Goal: Task Accomplishment & Management: Complete application form

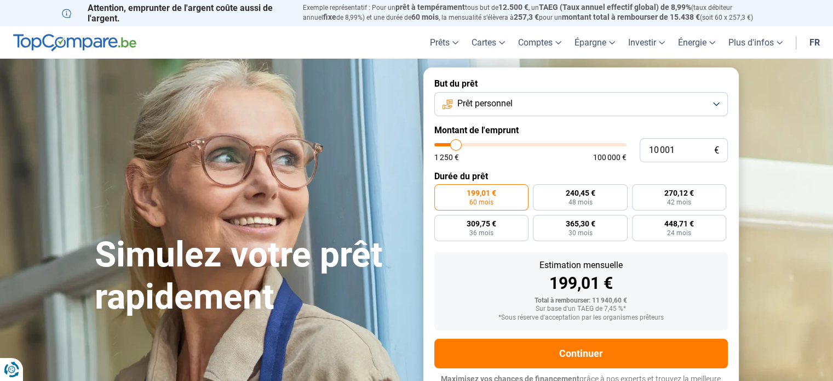
type input "10 750"
type input "10750"
type input "11 000"
type input "11000"
type input "16 500"
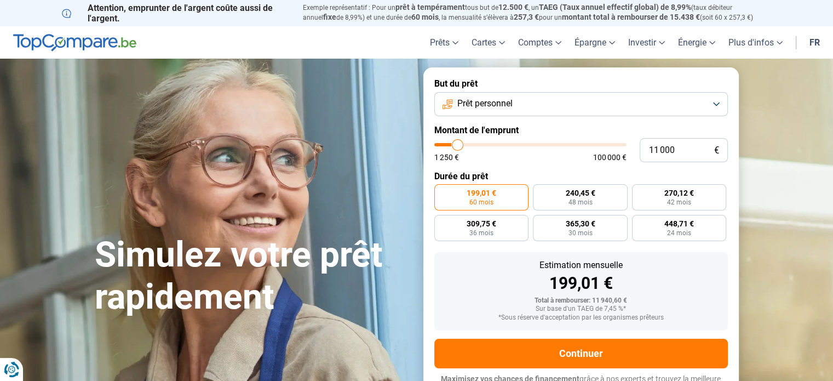
type input "16500"
type input "19 750"
type input "19750"
type input "20 000"
type input "20000"
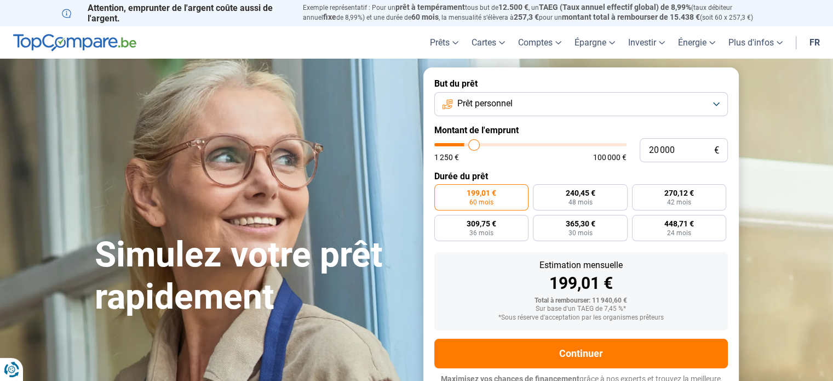
type input "20 500"
type input "20500"
type input "21 250"
type input "21250"
type input "22 750"
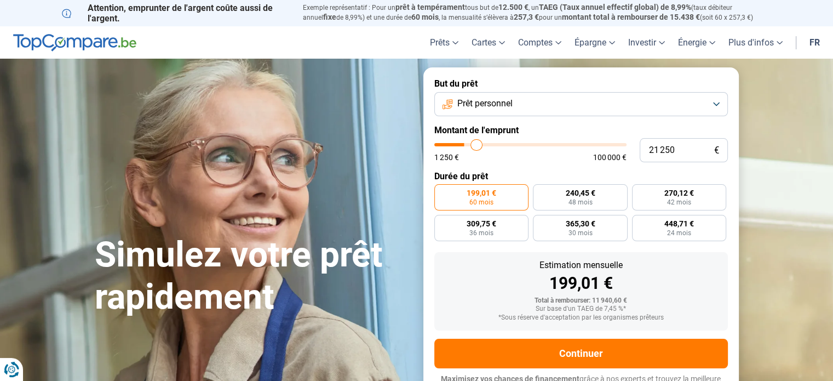
type input "22750"
type input "24 750"
type input "24750"
type input "25 250"
type input "25250"
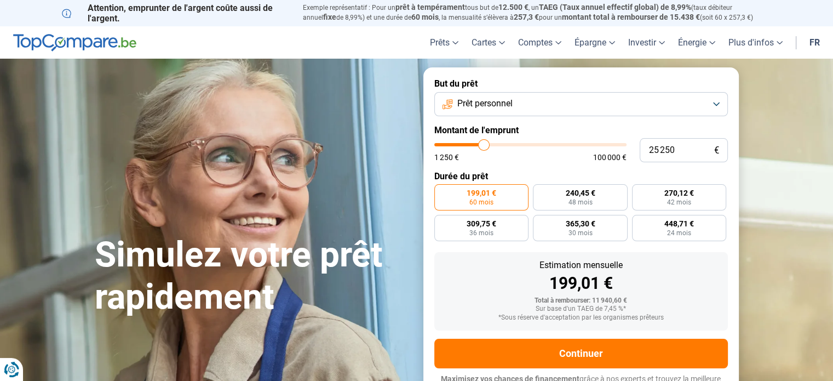
type input "26 250"
type input "26250"
type input "27 000"
type input "27000"
type input "27 250"
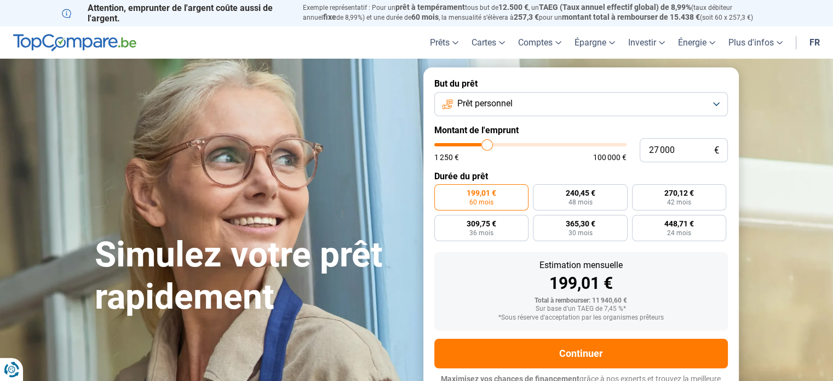
type input "27250"
type input "27 500"
type input "27500"
type input "28 000"
type input "28000"
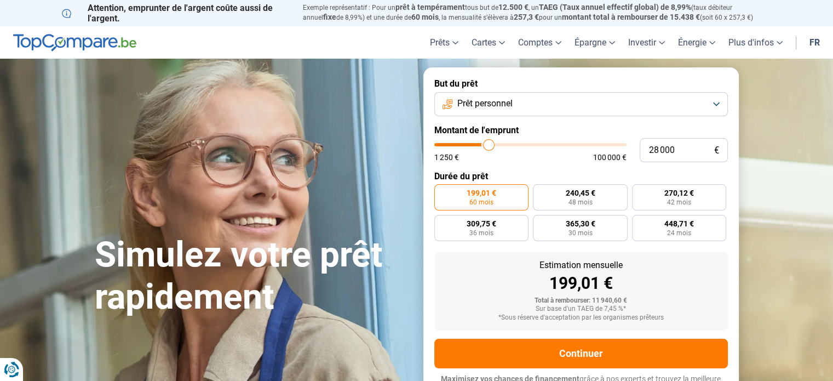
type input "29 000"
type input "29000"
type input "30 250"
type input "30250"
type input "31 250"
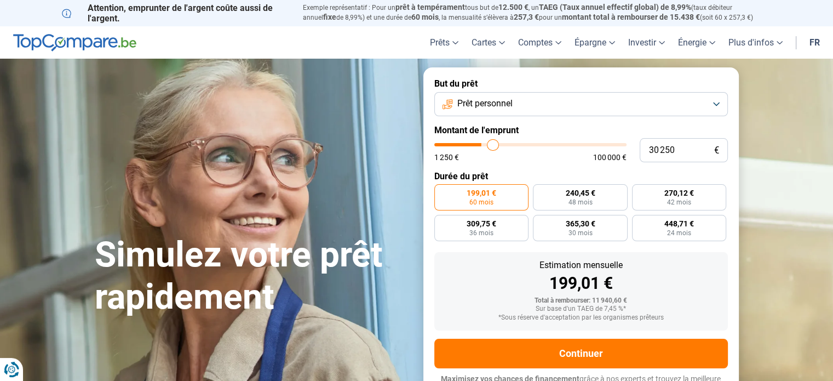
type input "31250"
type input "31 500"
type input "31500"
type input "31 750"
type input "31750"
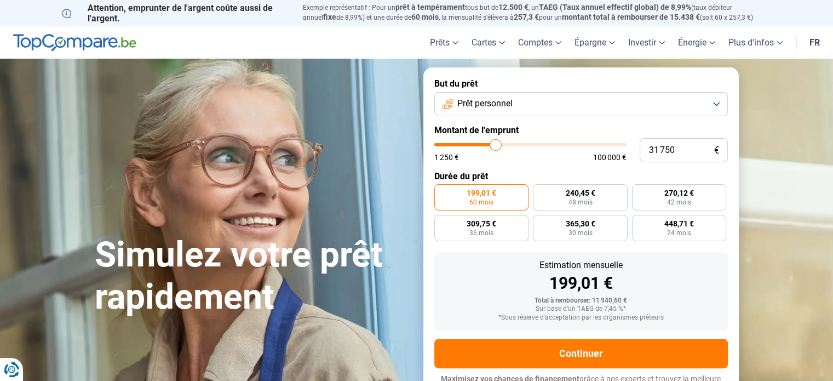
type input "32 000"
type input "32000"
type input "32 250"
type input "32250"
type input "32 500"
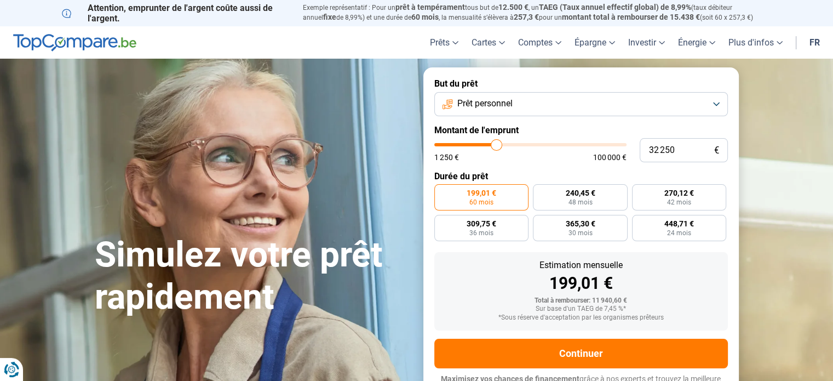
type input "32500"
type input "33 000"
type input "33000"
type input "33 750"
type input "33750"
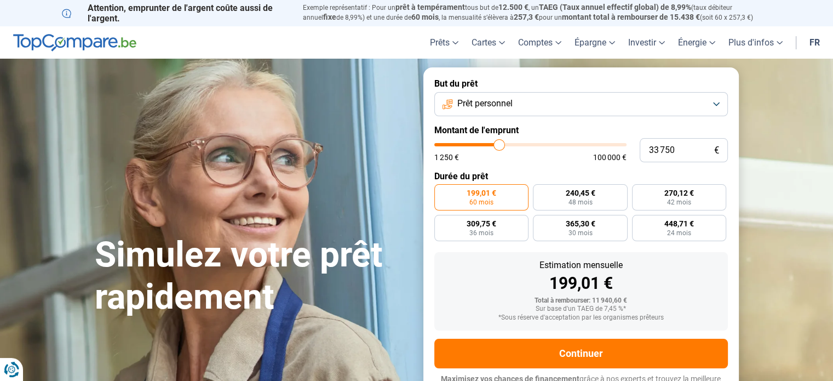
type input "34 250"
type input "34250"
type input "34 500"
type input "34500"
type input "34 750"
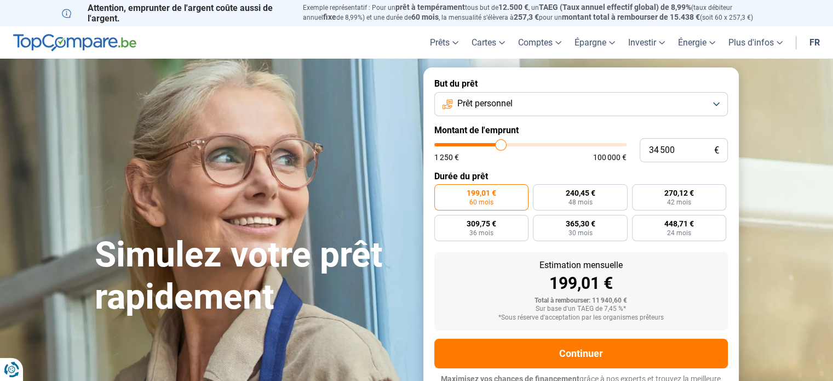
type input "34750"
type input "35 000"
type input "35000"
type input "35 750"
type input "35750"
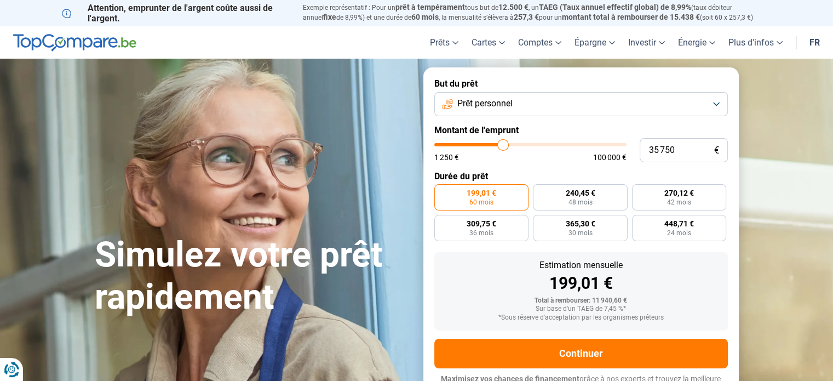
type input "37 000"
type input "37000"
type input "38 500"
type input "38500"
type input "39 000"
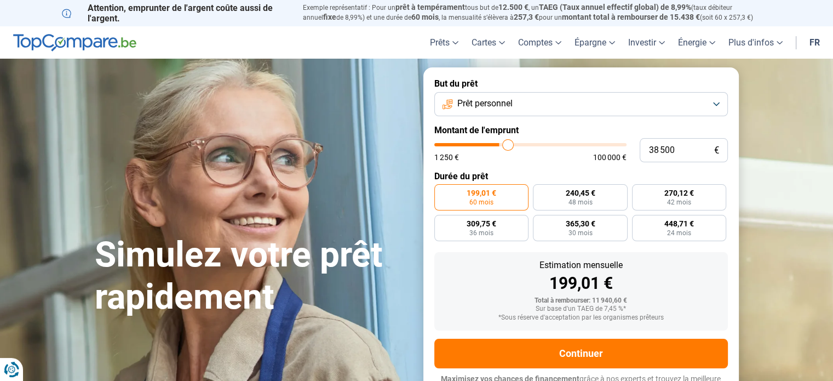
type input "39000"
type input "39 250"
type input "39250"
type input "39 750"
type input "39750"
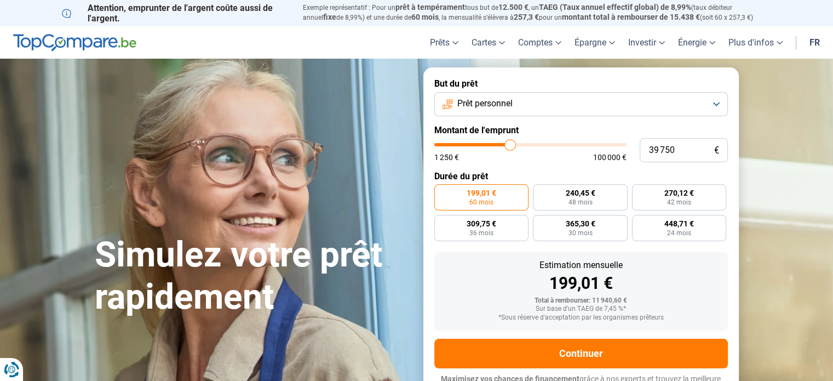
type input "40 750"
type input "40750"
type input "41 000"
type input "41000"
type input "40 750"
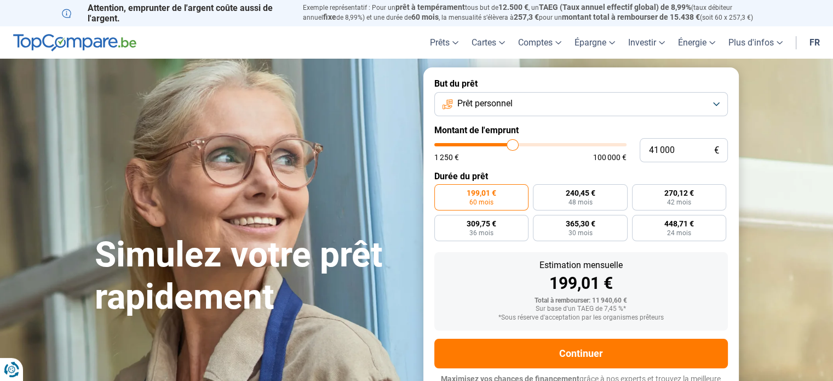
type input "40750"
type input "40 250"
type input "40250"
type input "40 000"
type input "40000"
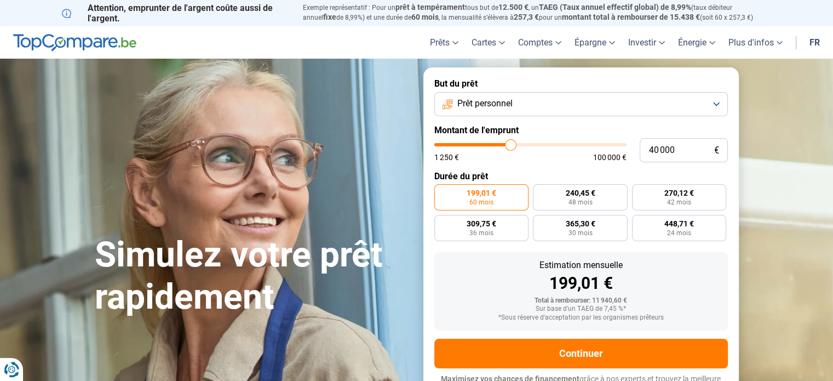
type input "39 750"
type input "39750"
type input "40 000"
type input "40000"
type input "40 250"
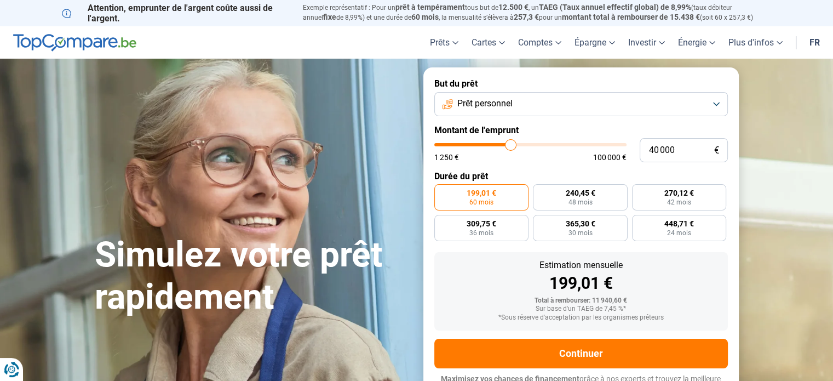
type input "40250"
type input "40 500"
type input "40500"
type input "40 250"
type input "40250"
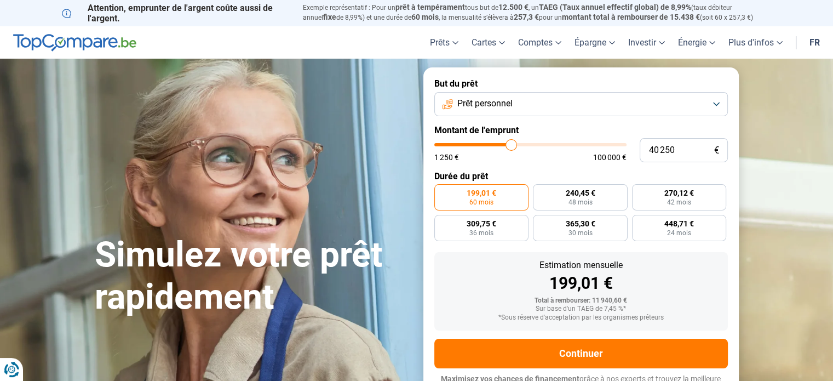
type input "40 000"
drag, startPoint x: 457, startPoint y: 142, endPoint x: 511, endPoint y: 141, distance: 53.7
type input "40000"
click at [511, 143] on input "range" at bounding box center [531, 144] width 192 height 3
radio input "false"
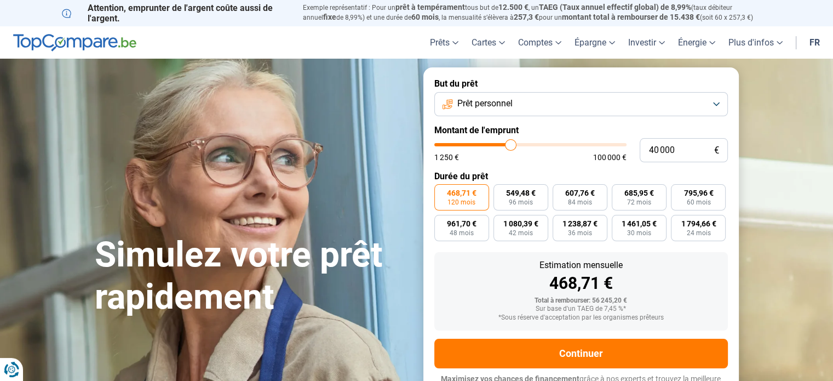
scroll to position [15, 0]
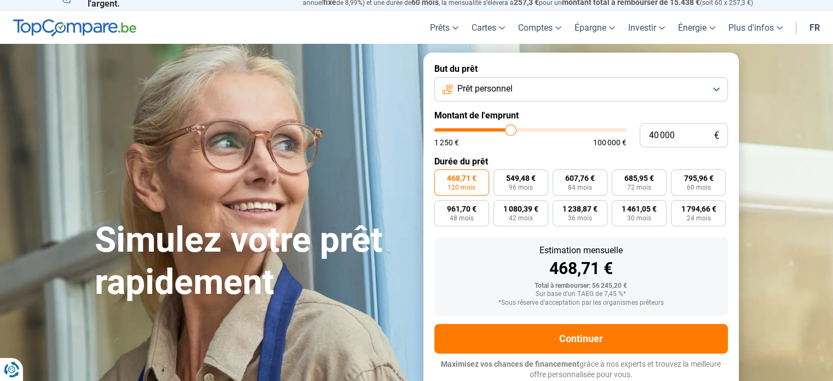
click at [717, 87] on button "Prêt personnel" at bounding box center [582, 89] width 294 height 24
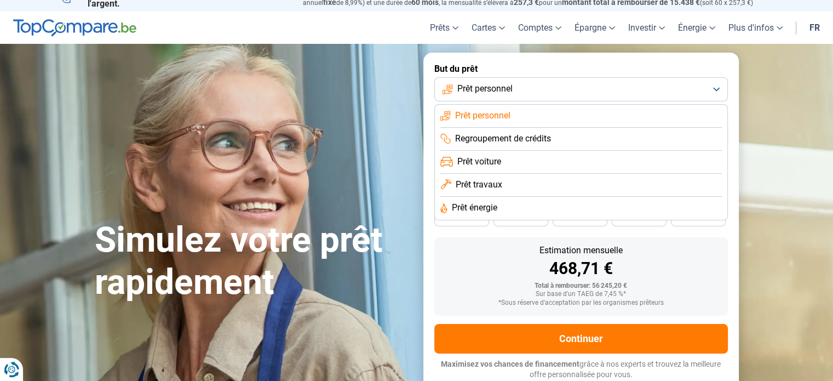
click at [530, 134] on span "Regroupement de crédits" at bounding box center [503, 139] width 96 height 12
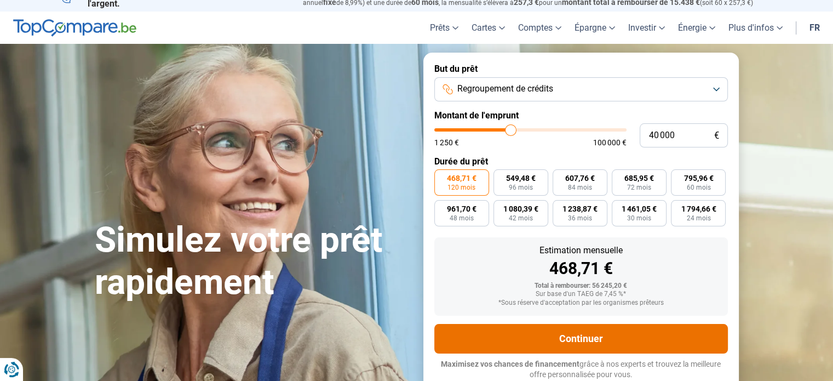
click at [603, 337] on button "Continuer" at bounding box center [582, 339] width 294 height 30
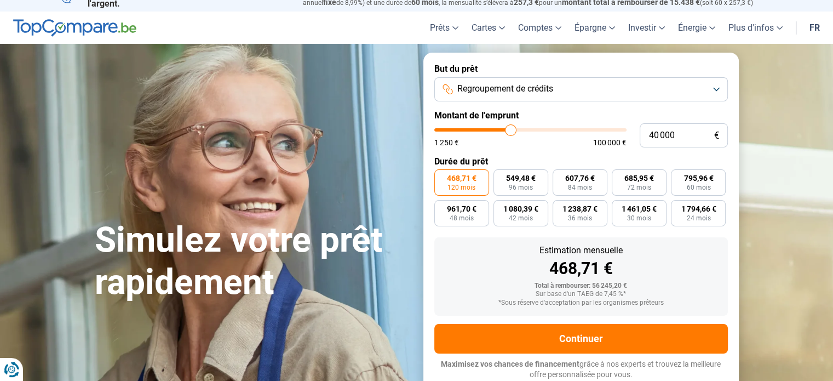
type input "31 250"
type input "31250"
click at [495, 129] on input "range" at bounding box center [531, 129] width 192 height 3
type input "37 250"
type input "37250"
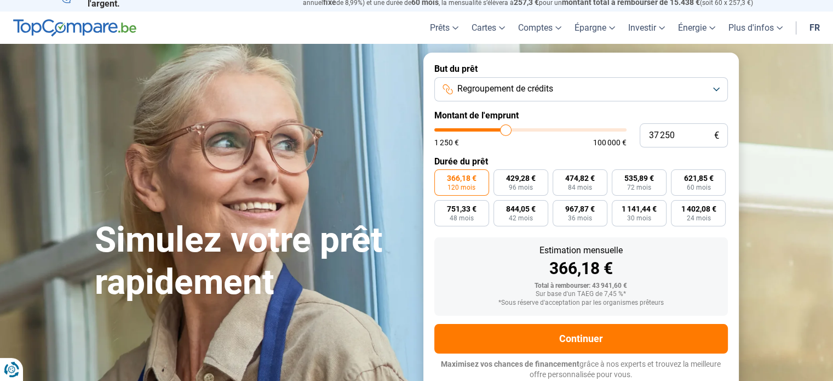
click at [506, 132] on input "range" at bounding box center [531, 129] width 192 height 3
type input "33 750"
type input "33750"
click at [499, 130] on input "range" at bounding box center [531, 129] width 192 height 3
click at [503, 128] on input "range" at bounding box center [531, 129] width 192 height 3
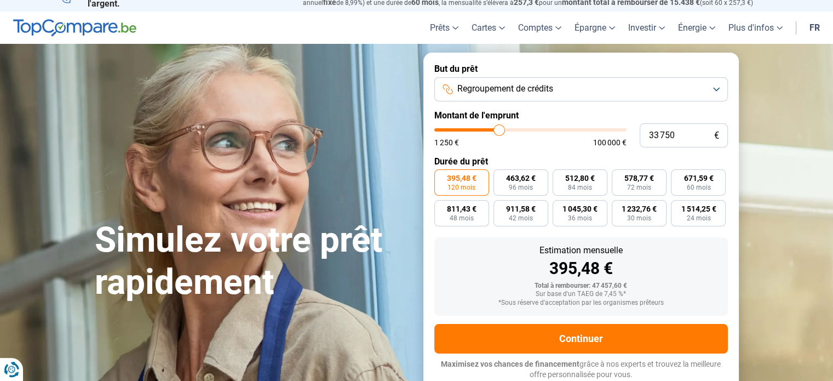
type input "37 750"
type input "37750"
click at [506, 129] on input "range" at bounding box center [531, 129] width 192 height 3
type input "36 500"
type input "36500"
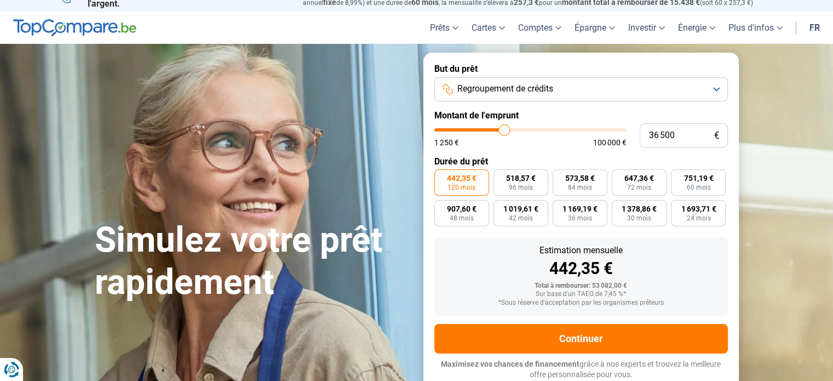
type input "36 250"
type input "36250"
type input "35 750"
type input "35750"
type input "35 500"
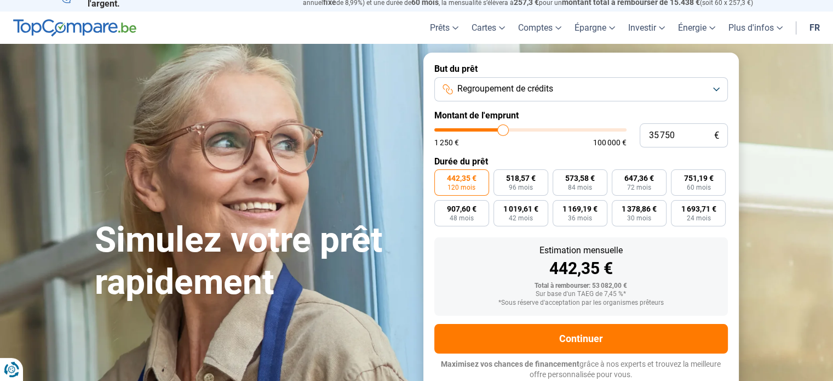
type input "35500"
type input "35 250"
type input "35250"
type input "34 750"
type input "34750"
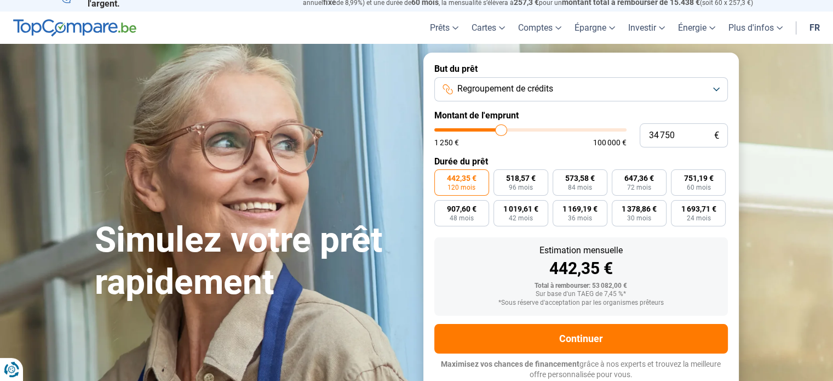
type input "35 000"
type input "35000"
click at [502, 128] on input "range" at bounding box center [531, 129] width 192 height 3
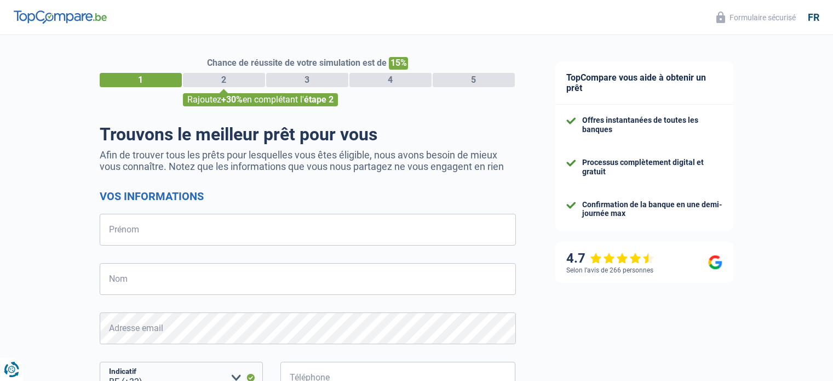
select select "32"
